Goal: Task Accomplishment & Management: Manage account settings

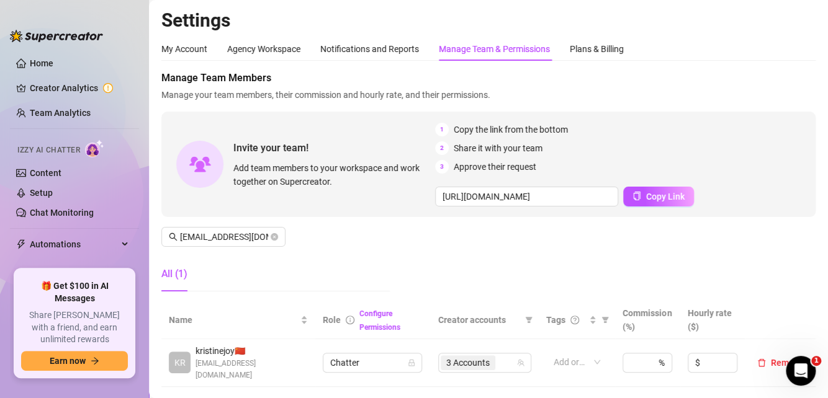
click at [812, 265] on main "Settings My Account Agency Workspace Notifications and Reports Manage Team & Pe…" at bounding box center [488, 395] width 679 height 791
click at [276, 239] on icon "close-circle" at bounding box center [274, 236] width 7 height 7
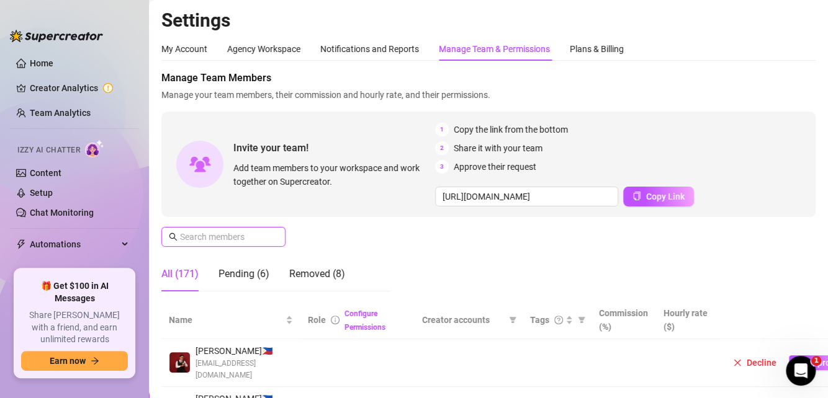
click at [248, 240] on input "text" at bounding box center [224, 237] width 88 height 14
paste input "[EMAIL_ADDRESS][DOMAIN_NAME]"
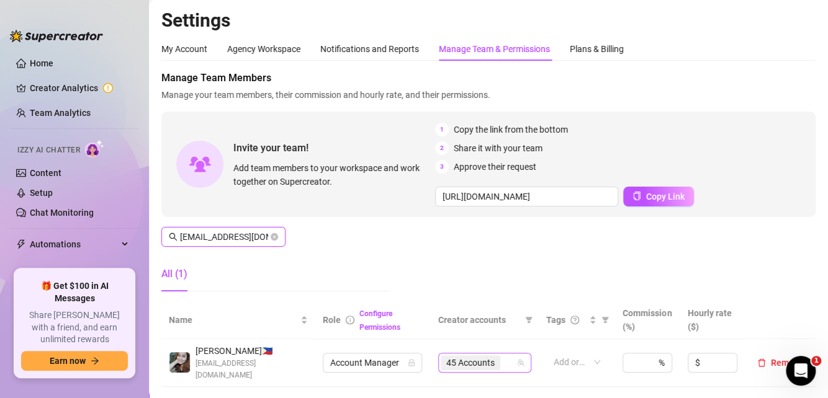
click at [501, 356] on div "45 Accounts" at bounding box center [478, 362] width 75 height 17
type input "[EMAIL_ADDRESS][DOMAIN_NAME]"
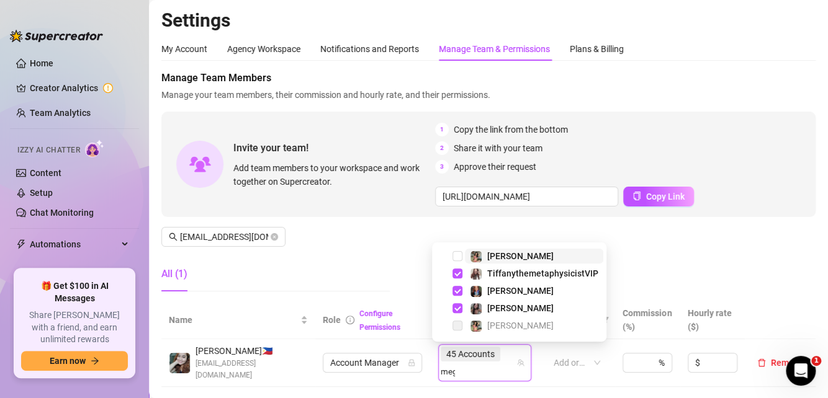
type input "mega"
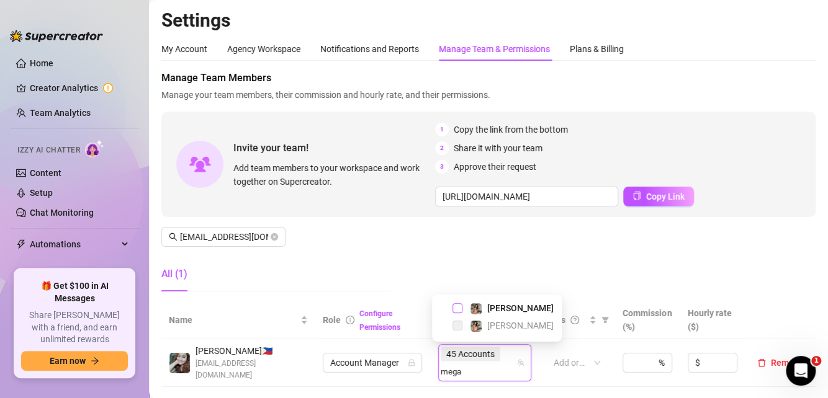
click at [457, 312] on span "Select tree node" at bounding box center [457, 308] width 10 height 10
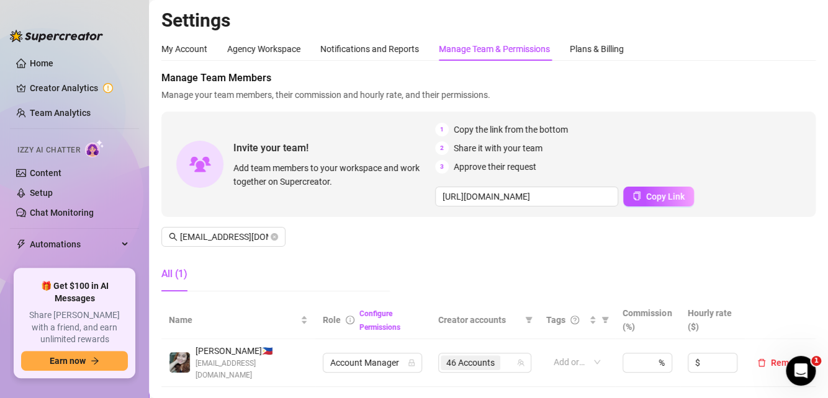
click at [777, 195] on div "[URL][DOMAIN_NAME] Copy Link" at bounding box center [618, 197] width 366 height 20
